Goal: Task Accomplishment & Management: Manage account settings

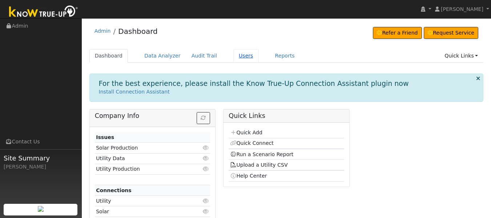
click at [233, 52] on link "Users" at bounding box center [245, 55] width 25 height 13
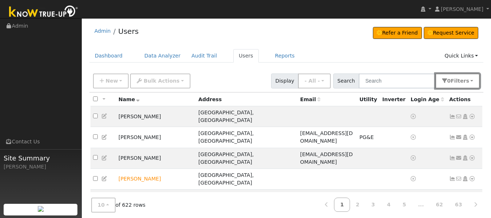
click at [467, 80] on span "s" at bounding box center [467, 81] width 3 height 6
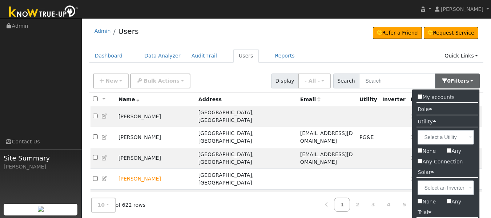
click at [421, 161] on input "Any Connection" at bounding box center [419, 160] width 5 height 5
checkbox input "true"
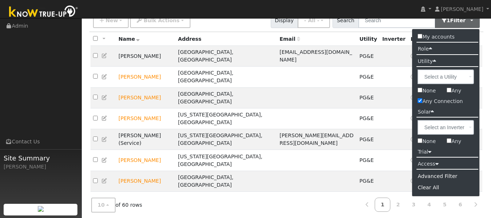
scroll to position [63, 0]
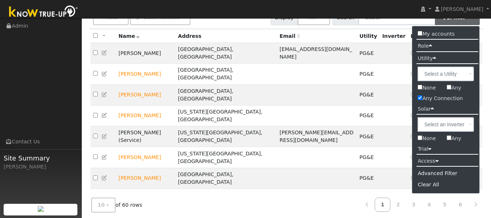
click at [387, 36] on div "Inverter" at bounding box center [393, 36] width 23 height 8
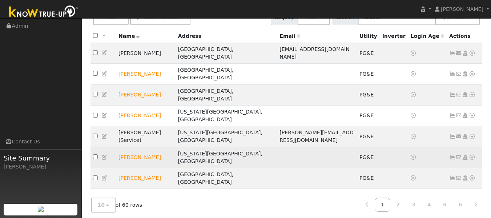
click at [471, 154] on icon at bounding box center [471, 156] width 7 height 5
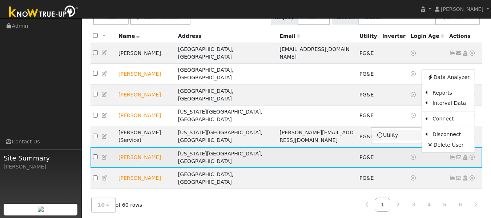
click at [389, 130] on link "Utility" at bounding box center [396, 135] width 50 height 10
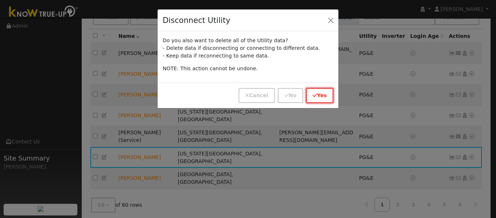
click at [312, 95] on button "Yes" at bounding box center [319, 95] width 27 height 15
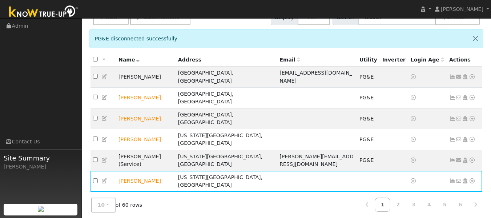
click at [470, 217] on icon at bounding box center [471, 222] width 7 height 5
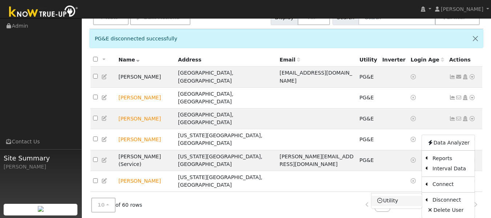
click at [391, 195] on link "Utility" at bounding box center [396, 200] width 50 height 10
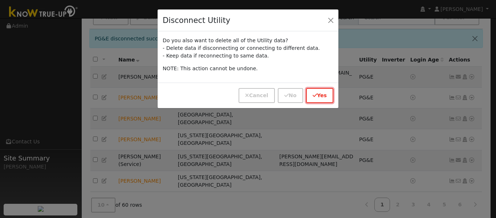
click at [317, 94] on icon "button" at bounding box center [315, 95] width 4 height 5
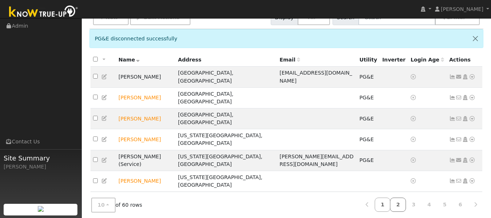
click at [399, 202] on link "2" at bounding box center [398, 204] width 16 height 14
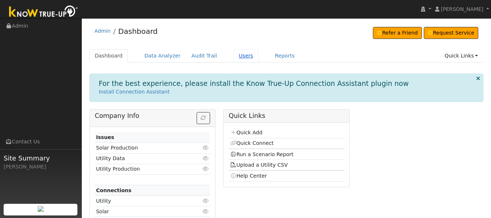
click at [236, 55] on link "Users" at bounding box center [245, 55] width 25 height 13
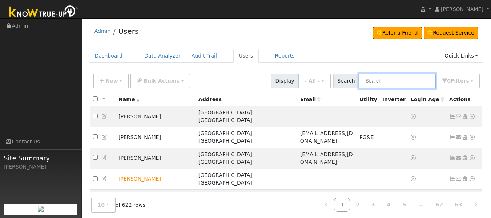
click at [390, 80] on input "text" at bounding box center [396, 80] width 77 height 15
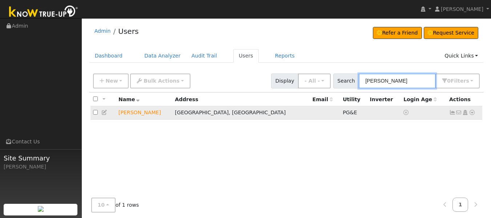
type input "chris kno"
click at [450, 114] on icon at bounding box center [452, 112] width 7 height 5
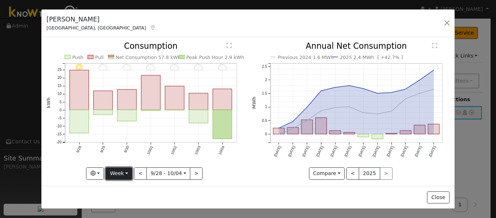
click at [120, 172] on button "Week" at bounding box center [119, 173] width 27 height 12
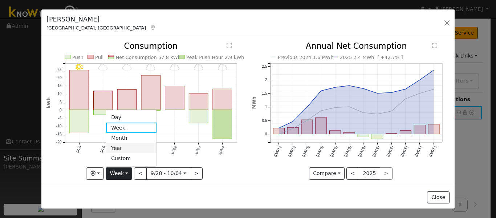
click at [118, 147] on link "Year" at bounding box center [131, 148] width 50 height 10
type input "2024-10-01"
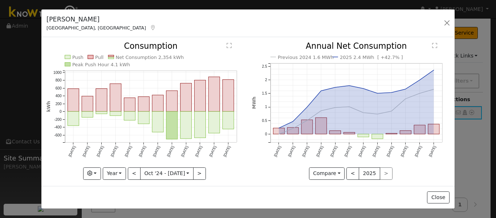
click at [108, 56] on rect at bounding box center [110, 56] width 5 height 2
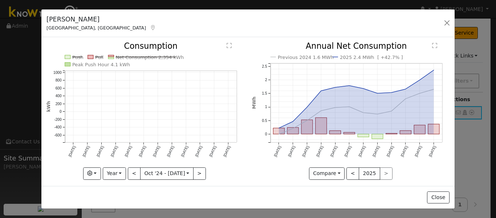
click at [108, 56] on rect at bounding box center [110, 56] width 5 height 2
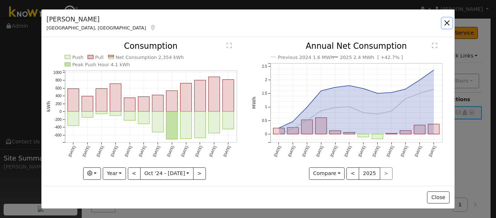
click at [446, 22] on button "button" at bounding box center [447, 23] width 10 height 10
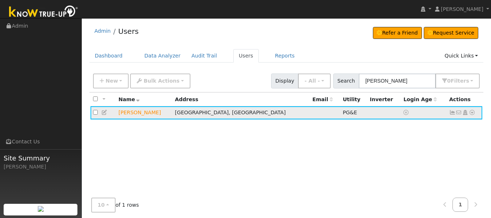
click at [471, 111] on icon at bounding box center [471, 112] width 7 height 5
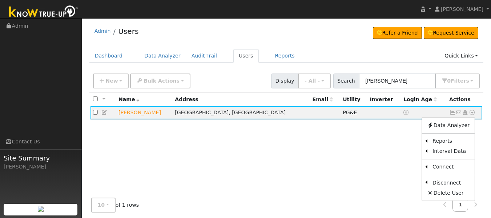
click at [398, 139] on div "All None All on page None on page Name Address Email Utility Inverter Login Age…" at bounding box center [286, 157] width 394 height 130
